Goal: Information Seeking & Learning: Learn about a topic

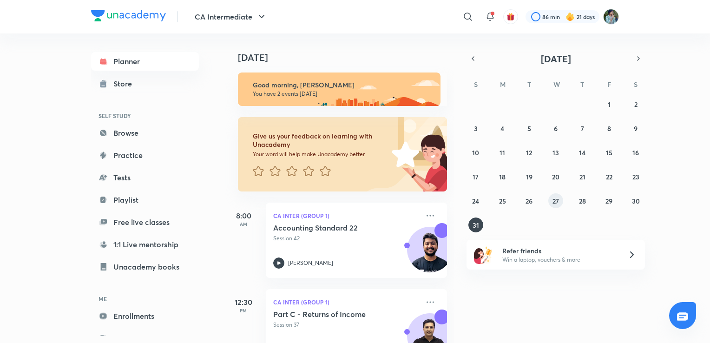
click at [553, 204] on abbr "27" at bounding box center [556, 201] width 7 height 9
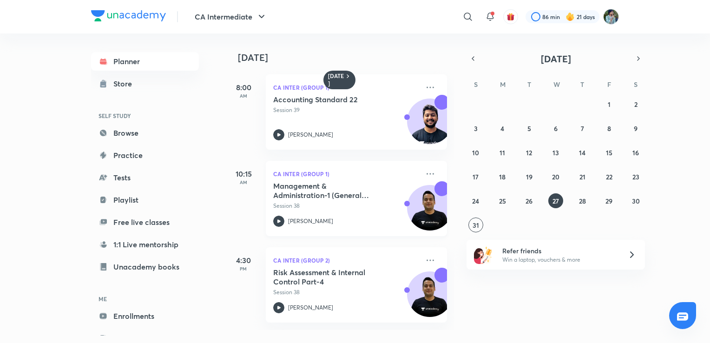
click at [277, 221] on icon at bounding box center [278, 221] width 11 height 11
